Goal: Download file/media

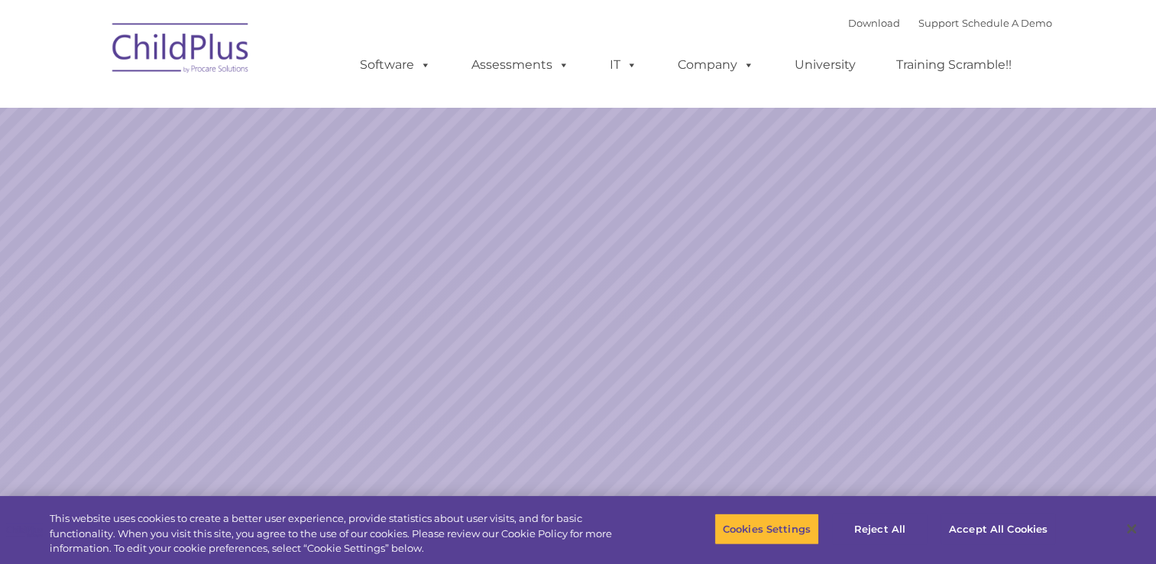
select select "MEDIUM"
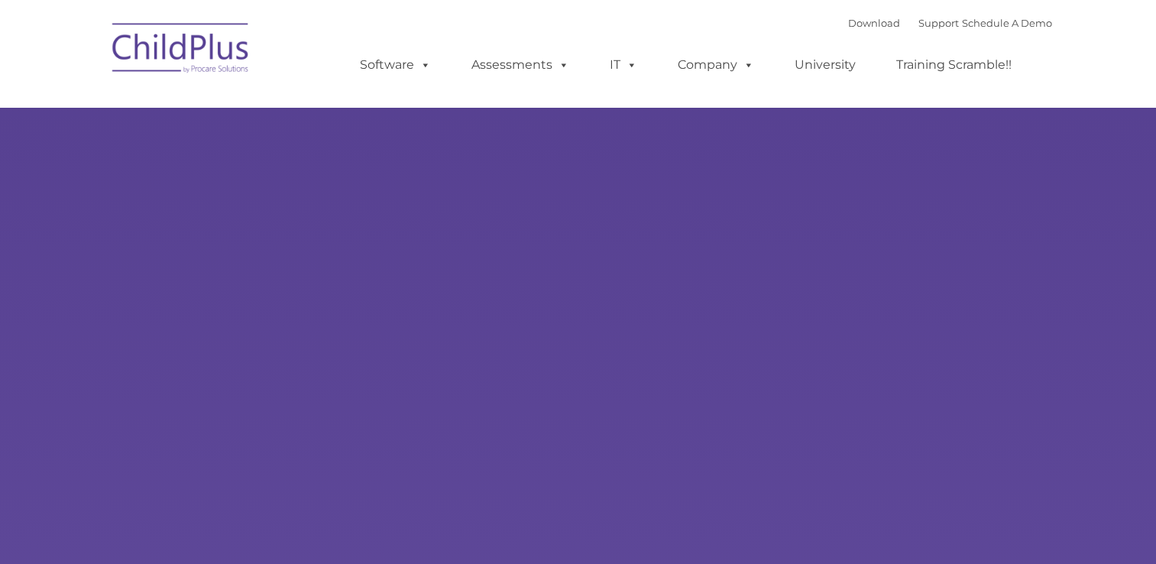
type input ""
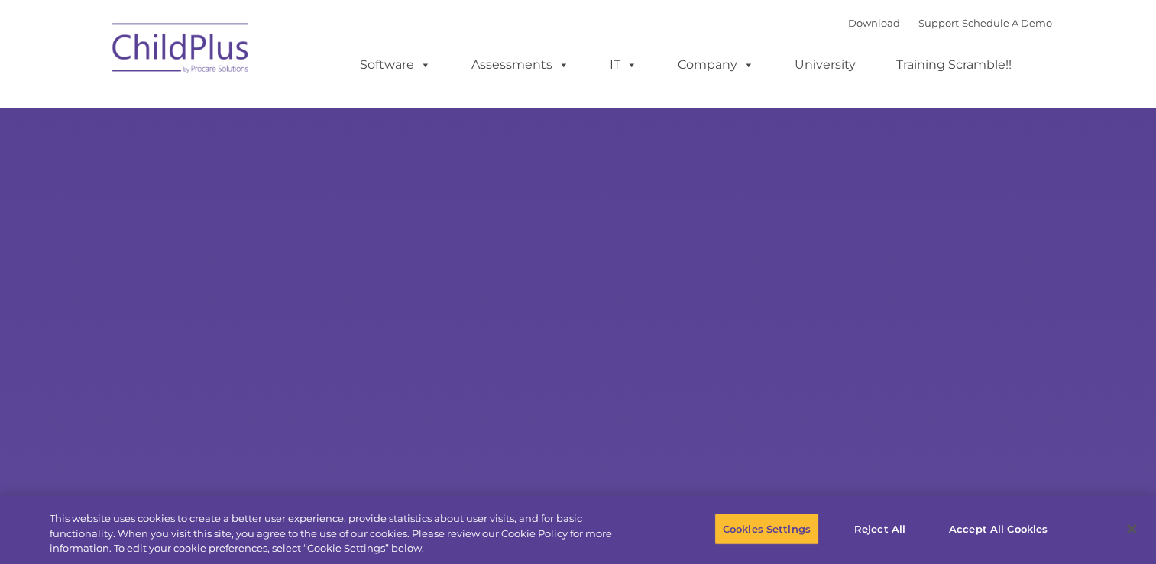
select select "MEDIUM"
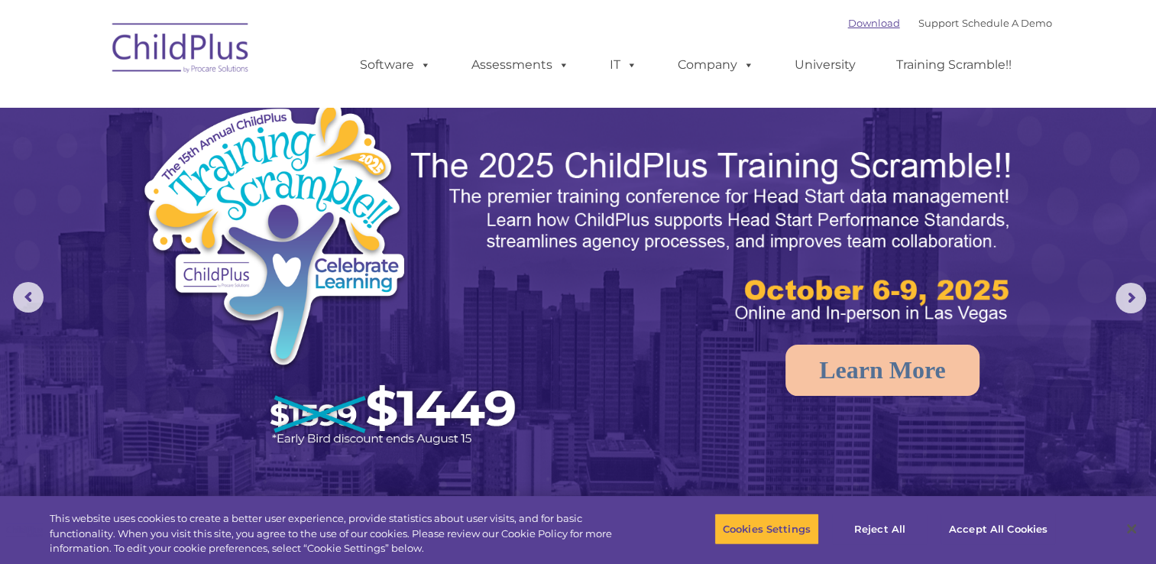
click at [856, 28] on link "Download" at bounding box center [874, 23] width 52 height 12
